Goal: Find specific page/section

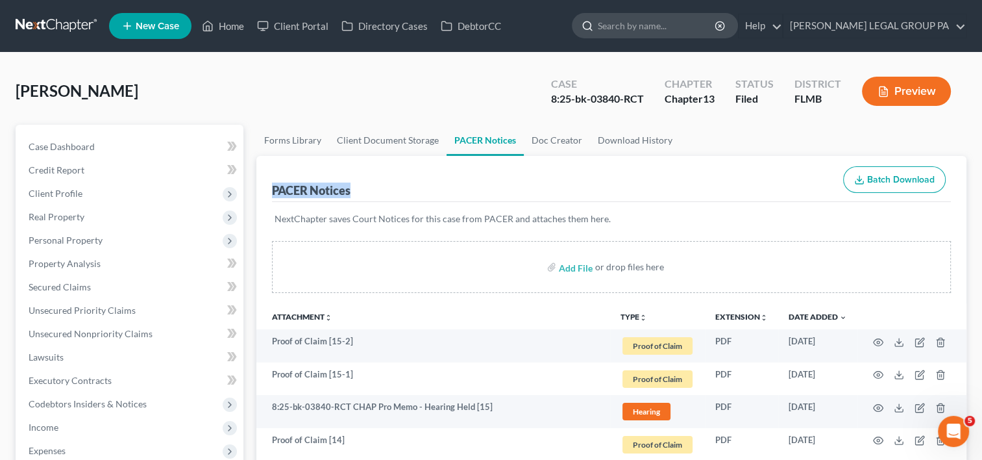
click at [673, 35] on input "search" at bounding box center [657, 26] width 119 height 24
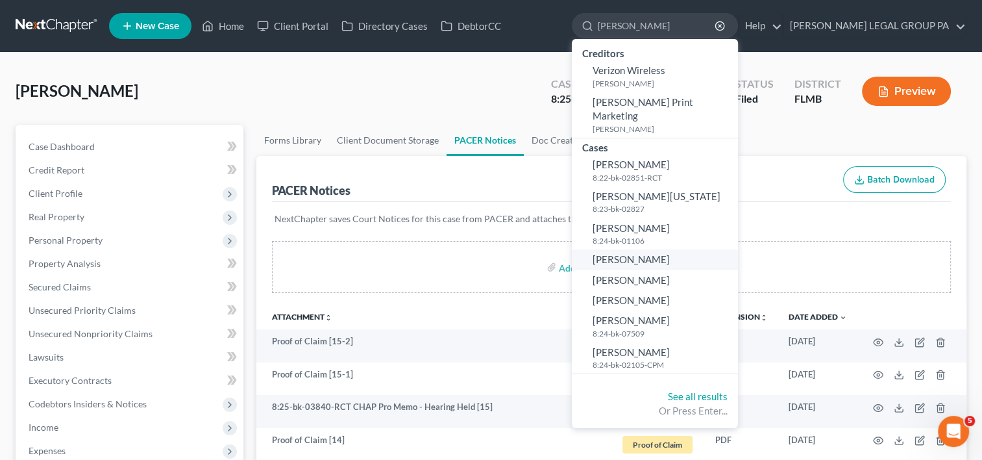
type input "[PERSON_NAME]"
click at [690, 249] on link "[PERSON_NAME]" at bounding box center [655, 259] width 166 height 20
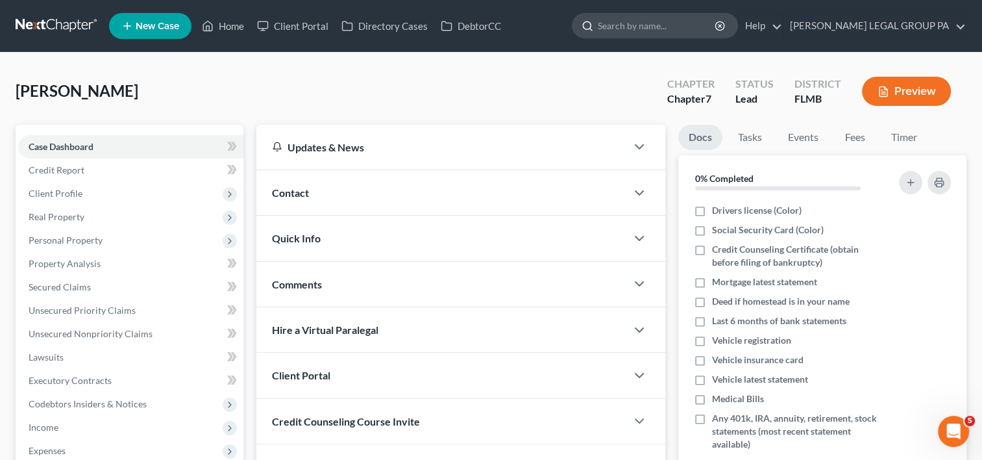
click at [669, 24] on input "search" at bounding box center [657, 26] width 119 height 24
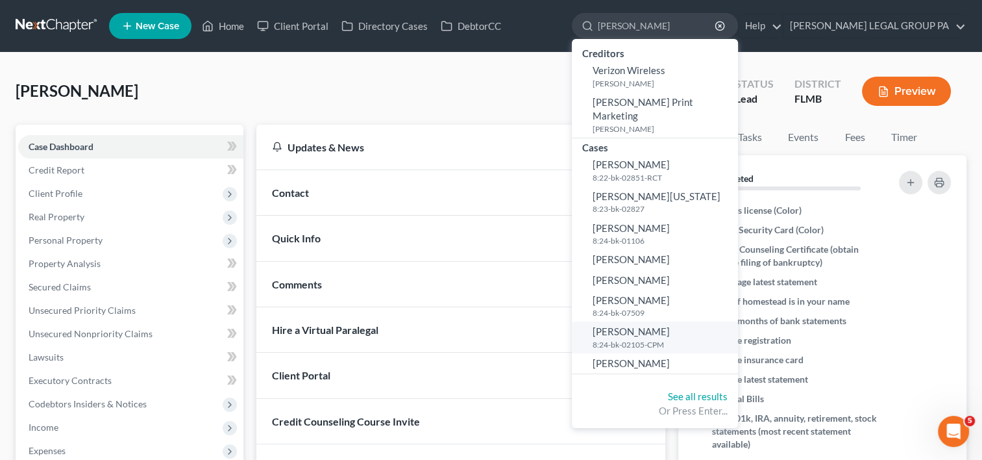
type input "[PERSON_NAME]"
click at [716, 339] on small "8:24-bk-02105-CPM" at bounding box center [664, 344] width 142 height 11
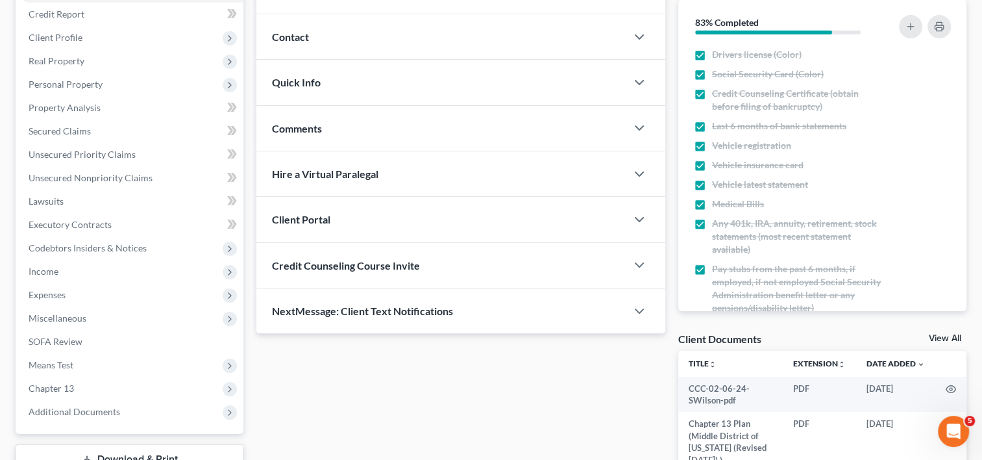
scroll to position [252, 0]
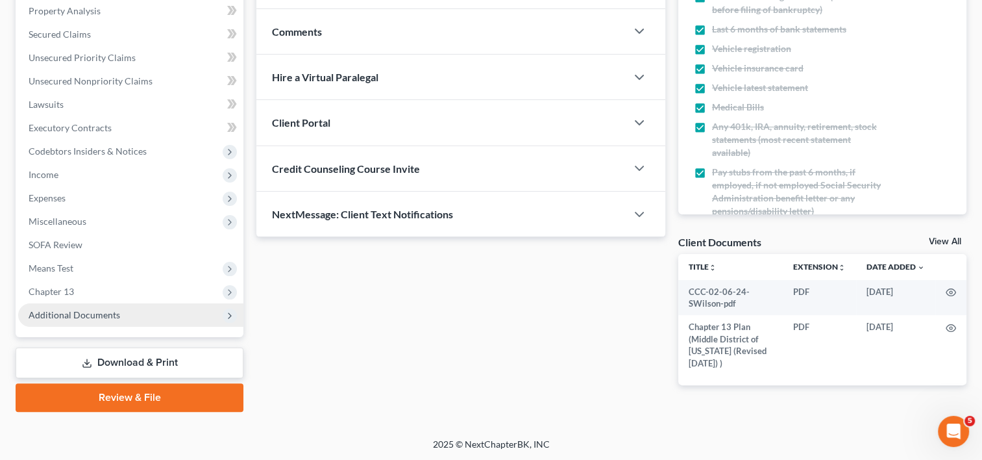
click at [134, 312] on span "Additional Documents" at bounding box center [130, 314] width 225 height 23
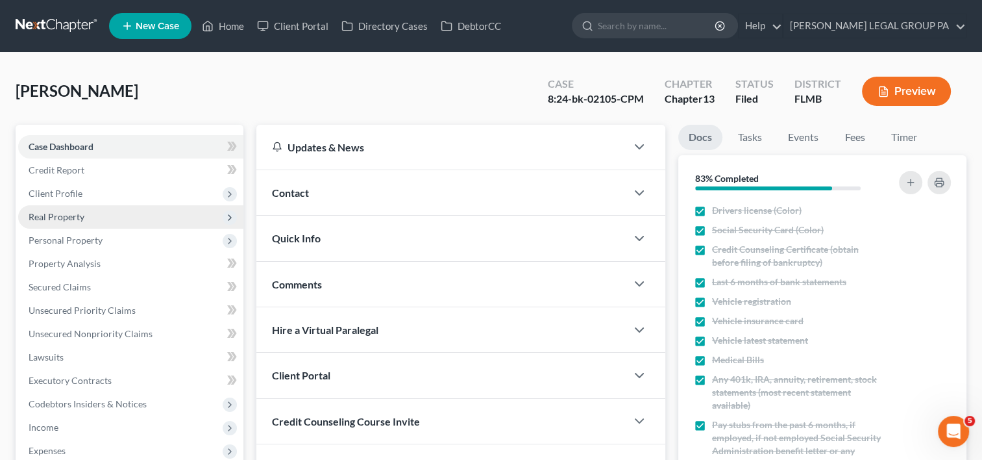
scroll to position [325, 0]
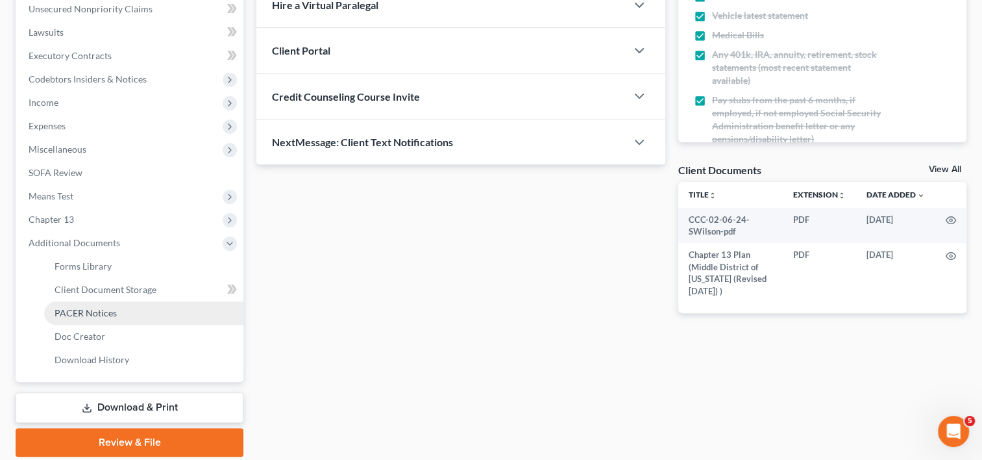
click at [114, 317] on span "PACER Notices" at bounding box center [86, 312] width 62 height 11
